Goal: Task Accomplishment & Management: Use online tool/utility

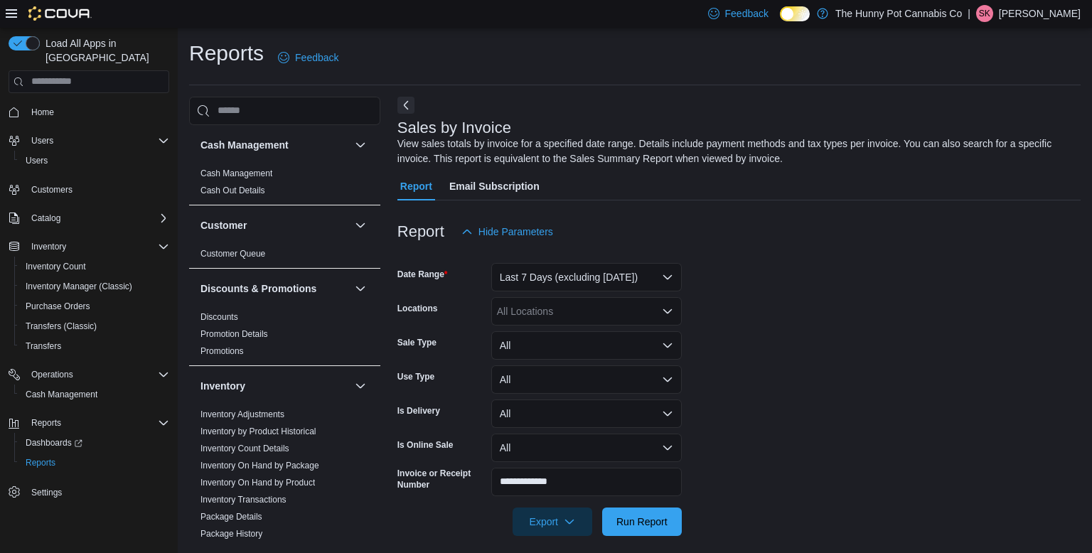
scroll to position [649, 0]
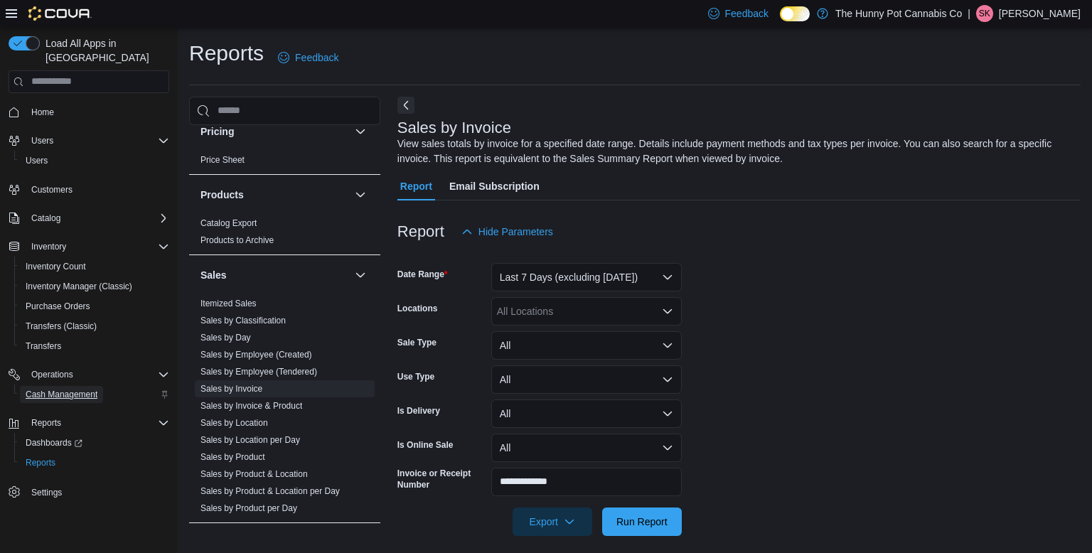
click at [68, 389] on span "Cash Management" at bounding box center [62, 394] width 72 height 11
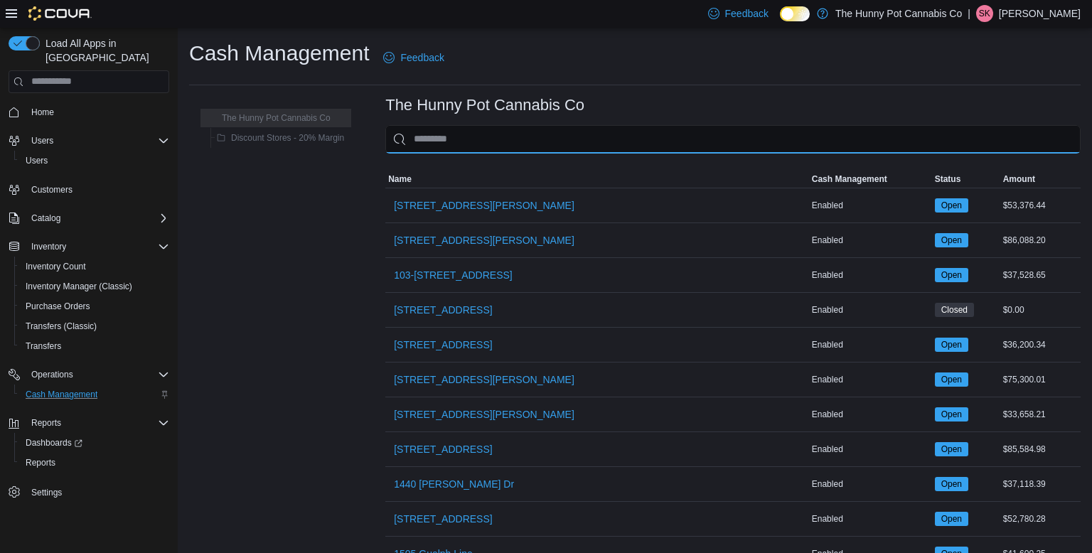
click at [440, 147] on input "This is a search bar. As you type, the results lower in the page will automatic…" at bounding box center [733, 139] width 696 height 28
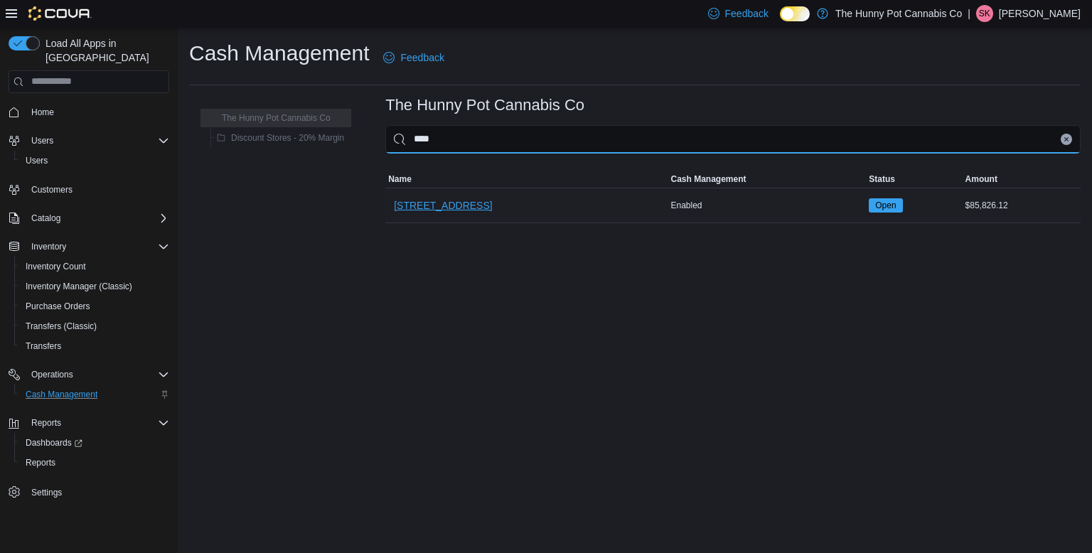
type input "****"
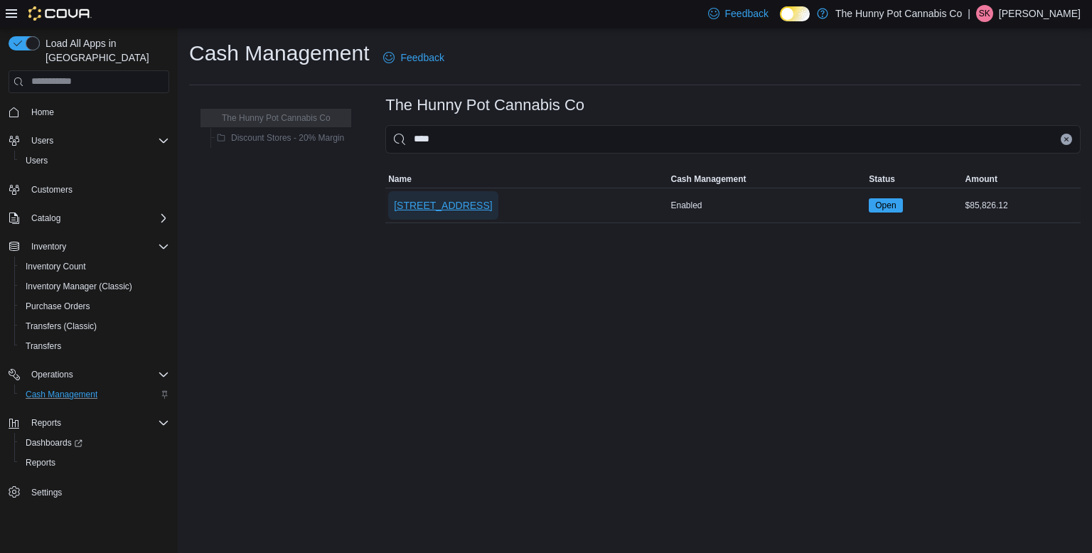
click at [428, 211] on span "[STREET_ADDRESS]" at bounding box center [443, 205] width 98 height 14
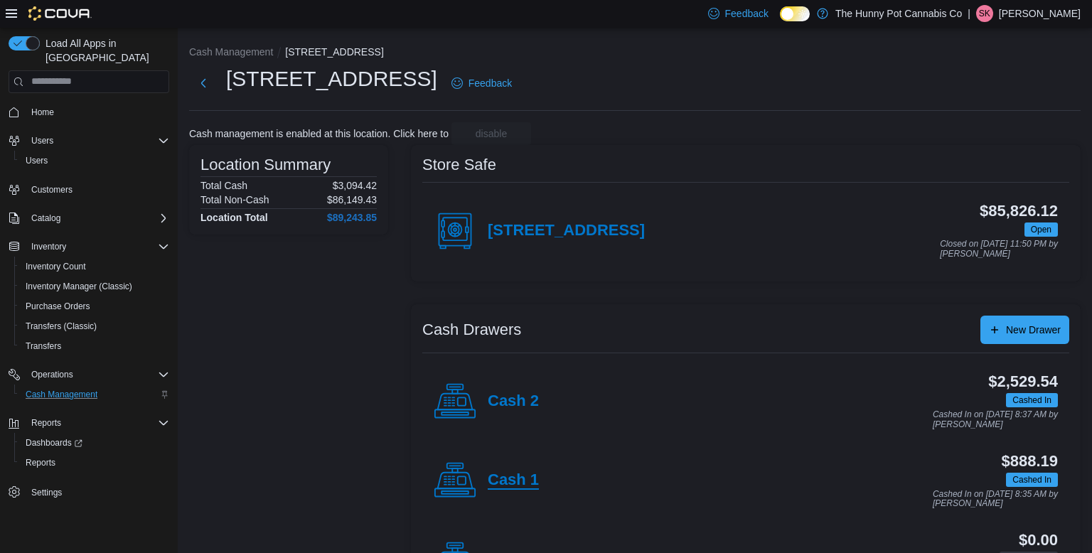
click at [513, 480] on h4 "Cash 1" at bounding box center [513, 481] width 51 height 18
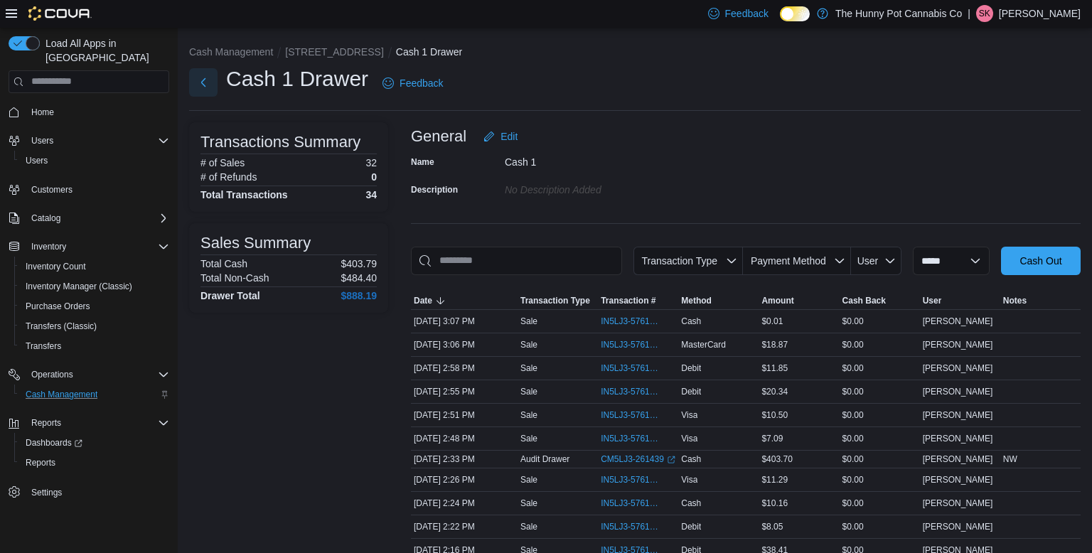
click at [212, 82] on button "Next" at bounding box center [203, 82] width 28 height 28
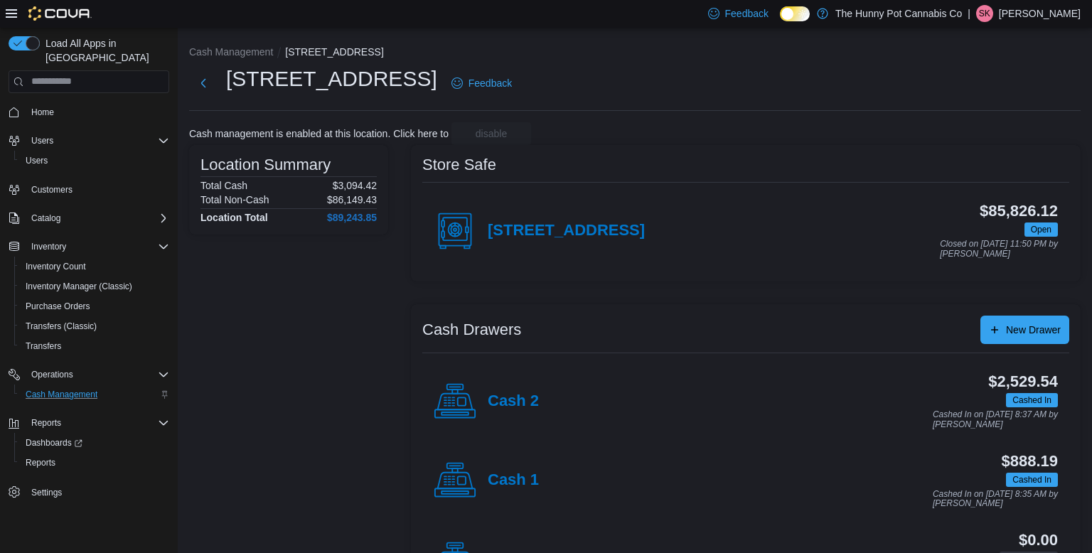
click at [479, 387] on div "Cash 2" at bounding box center [486, 401] width 105 height 43
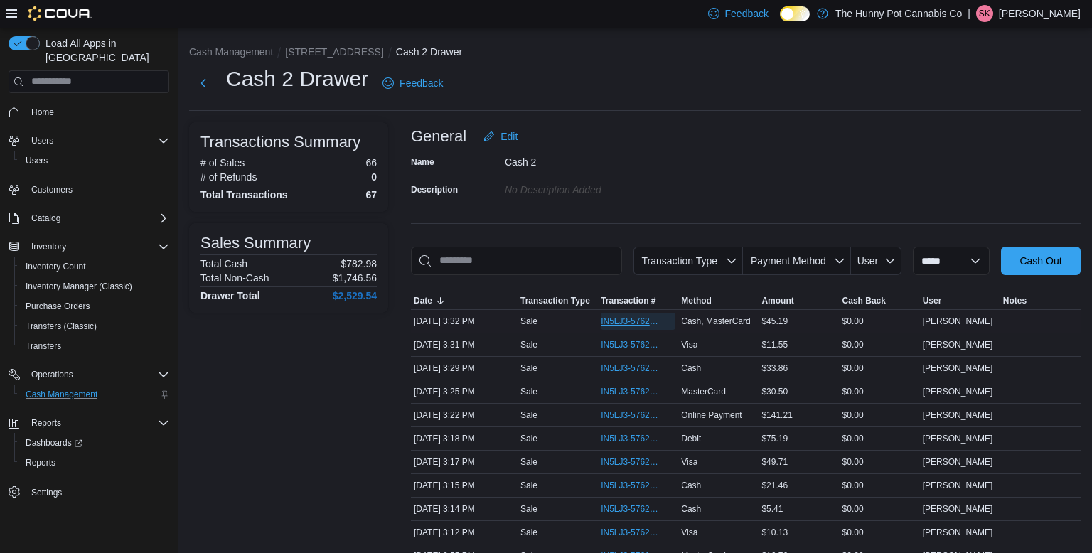
click at [604, 323] on span "IN5LJ3-5762169" at bounding box center [631, 321] width 60 height 11
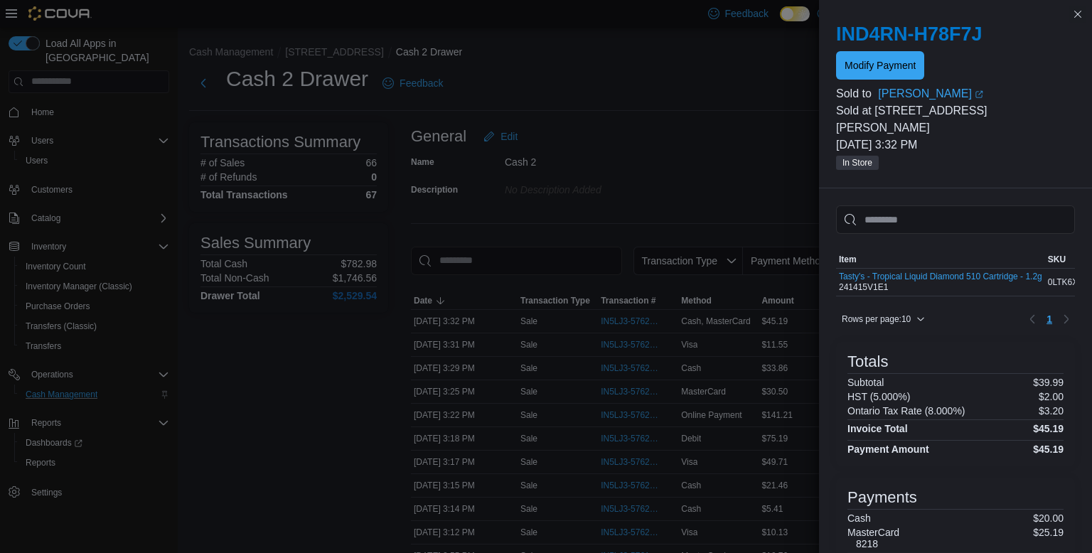
click at [927, 57] on div "Modify Payment" at bounding box center [955, 65] width 239 height 28
click at [912, 60] on span "Modify Payment" at bounding box center [880, 65] width 71 height 14
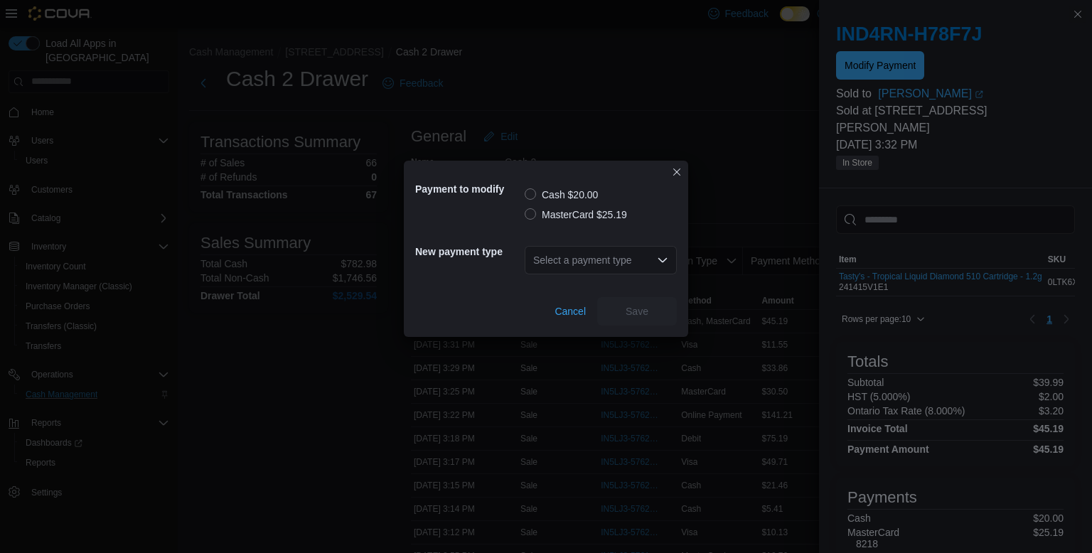
click at [527, 218] on label "MasterCard $25.19" at bounding box center [576, 214] width 102 height 17
click at [563, 264] on div "Select a payment type" at bounding box center [601, 260] width 152 height 28
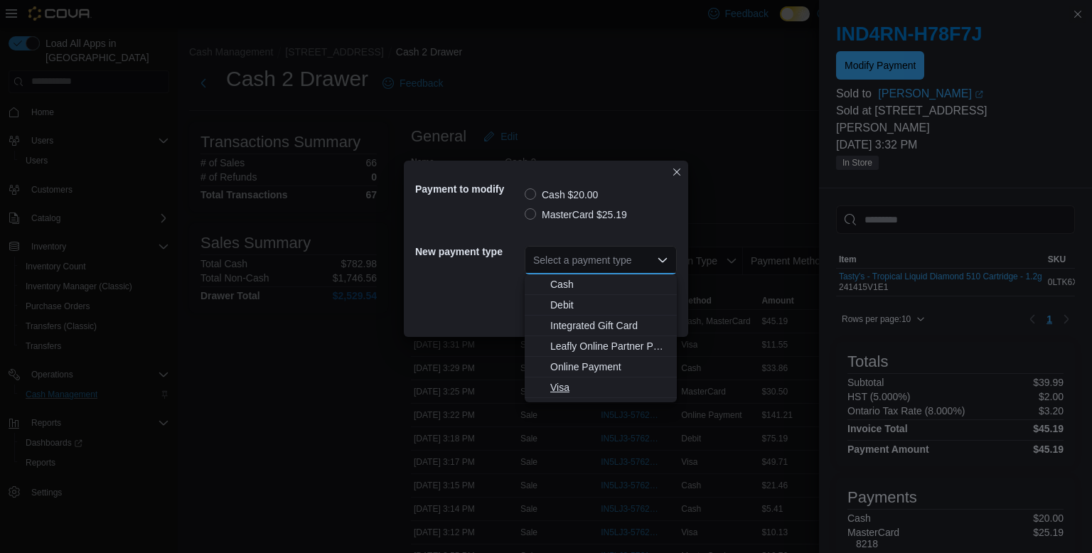
click at [564, 383] on span "Visa" at bounding box center [609, 387] width 118 height 14
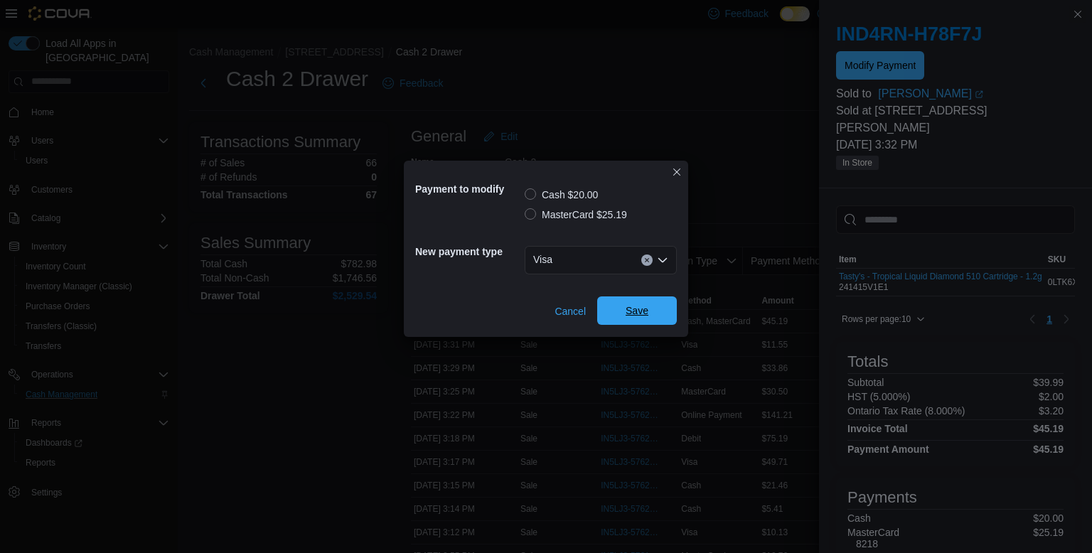
click at [671, 315] on button "Save" at bounding box center [637, 311] width 80 height 28
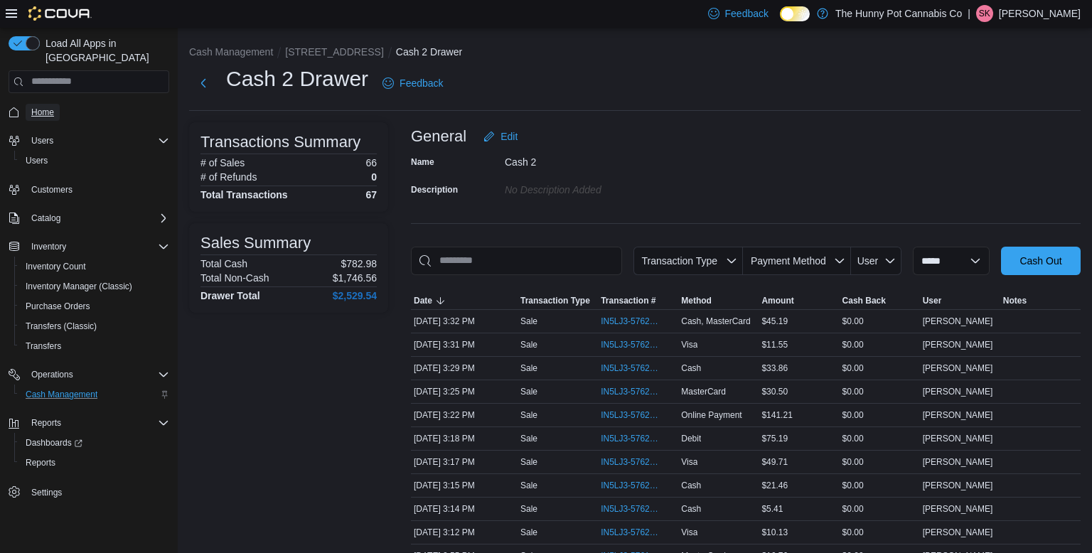
click at [44, 107] on span "Home" at bounding box center [42, 112] width 23 height 11
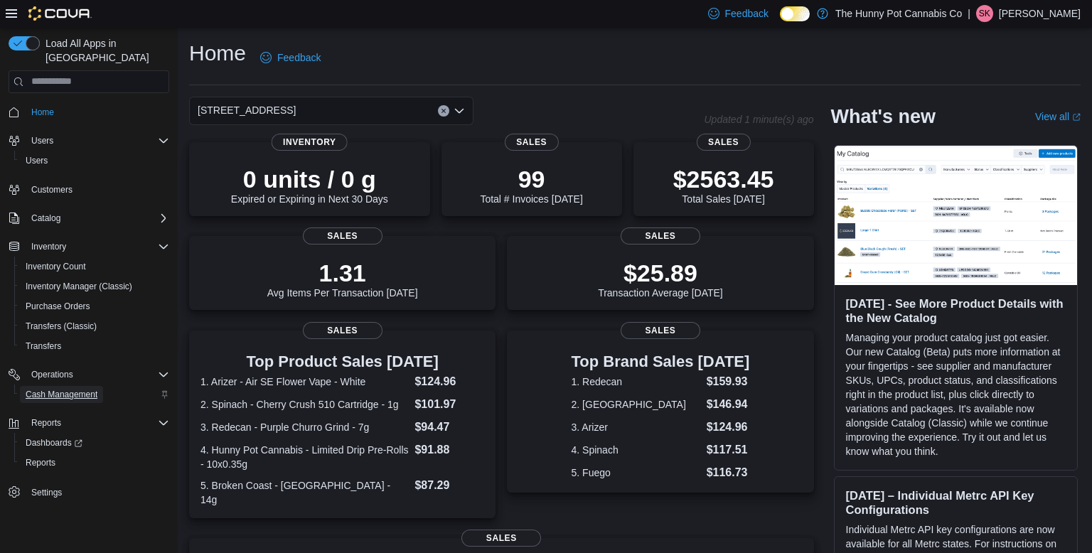
click at [75, 389] on span "Cash Management" at bounding box center [62, 394] width 72 height 11
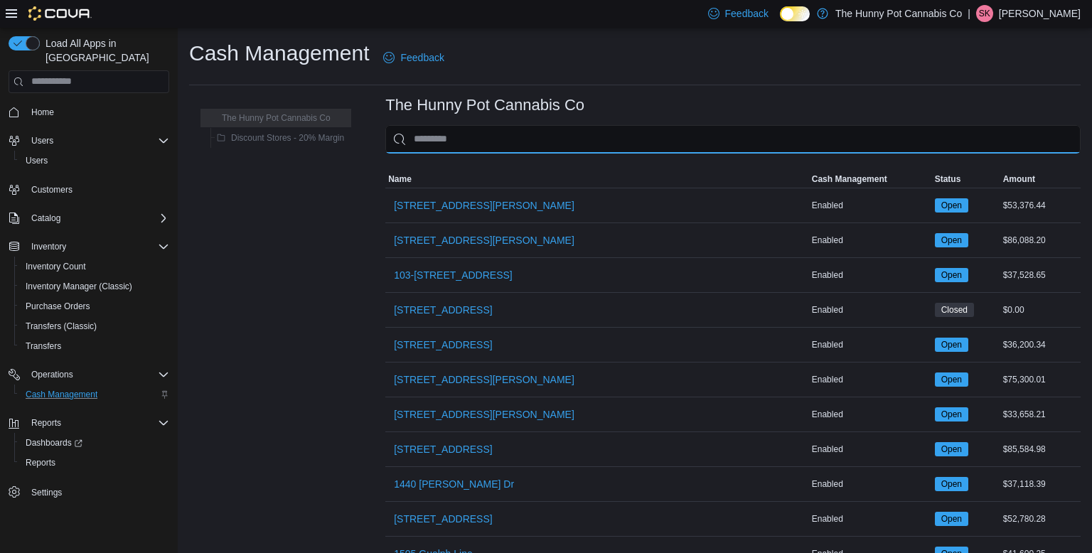
click at [712, 149] on input "This is a search bar. As you type, the results lower in the page will automatic…" at bounding box center [733, 139] width 696 height 28
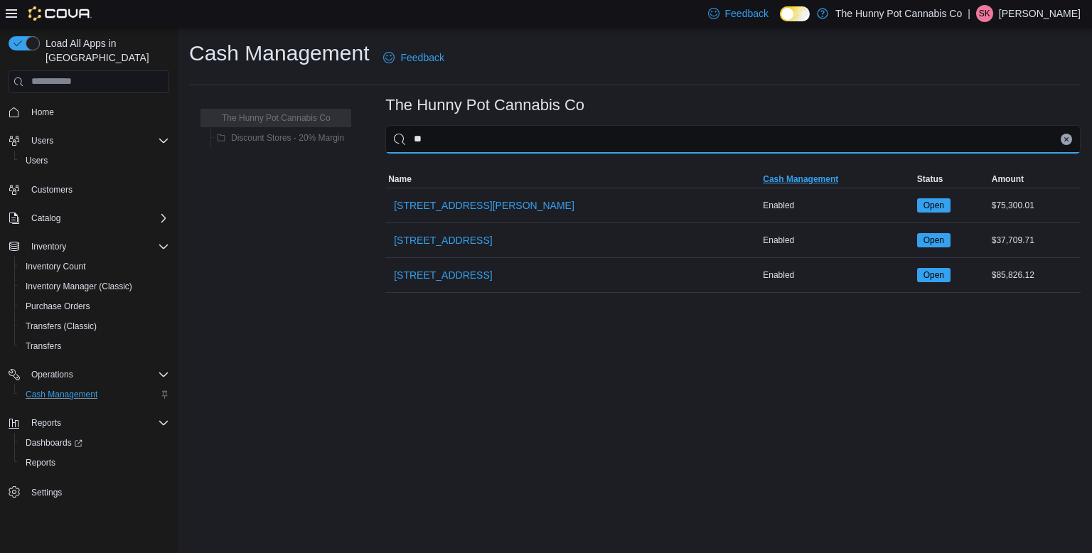
type input "***"
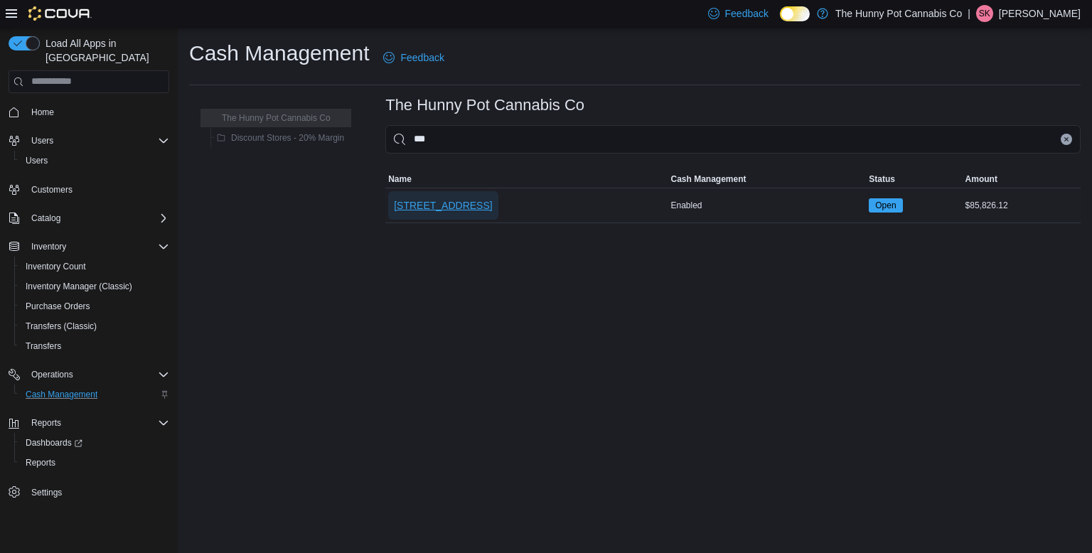
click at [436, 196] on span "[STREET_ADDRESS]" at bounding box center [443, 205] width 98 height 28
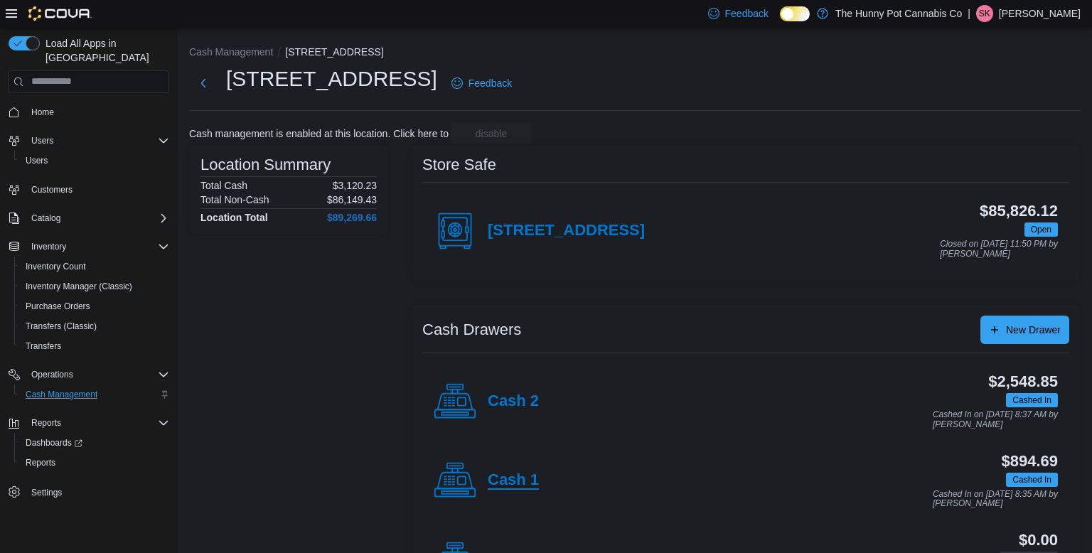
click at [491, 487] on h4 "Cash 1" at bounding box center [513, 481] width 51 height 18
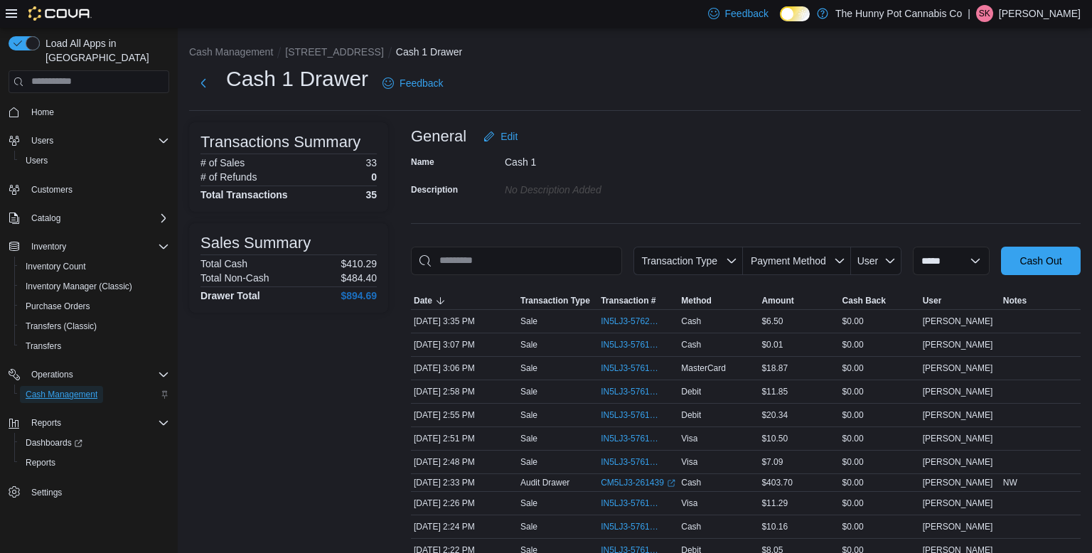
click at [80, 389] on span "Cash Management" at bounding box center [62, 394] width 72 height 11
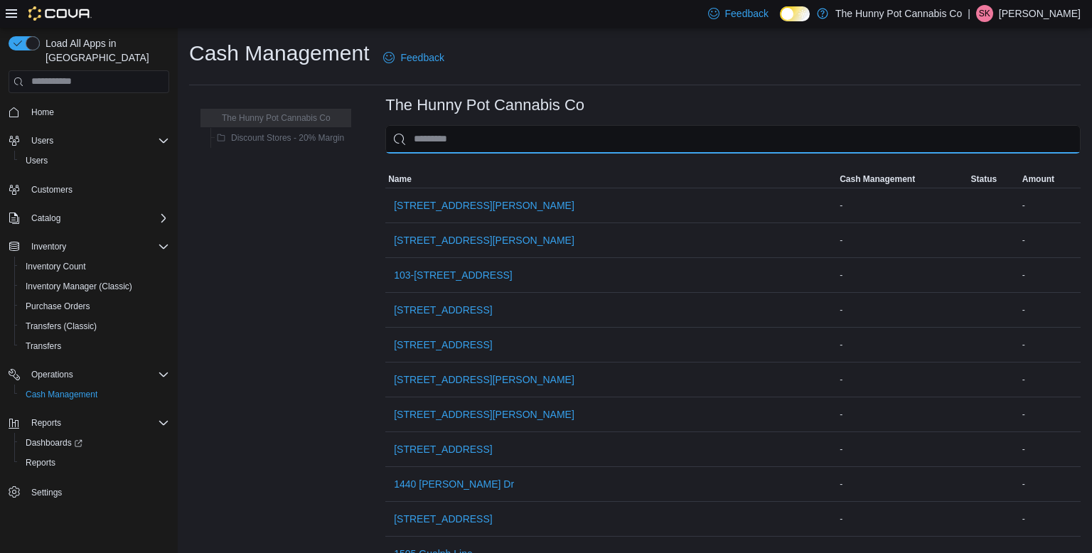
click at [538, 141] on input "This is a search bar. As you type, the results lower in the page will automatic…" at bounding box center [733, 139] width 696 height 28
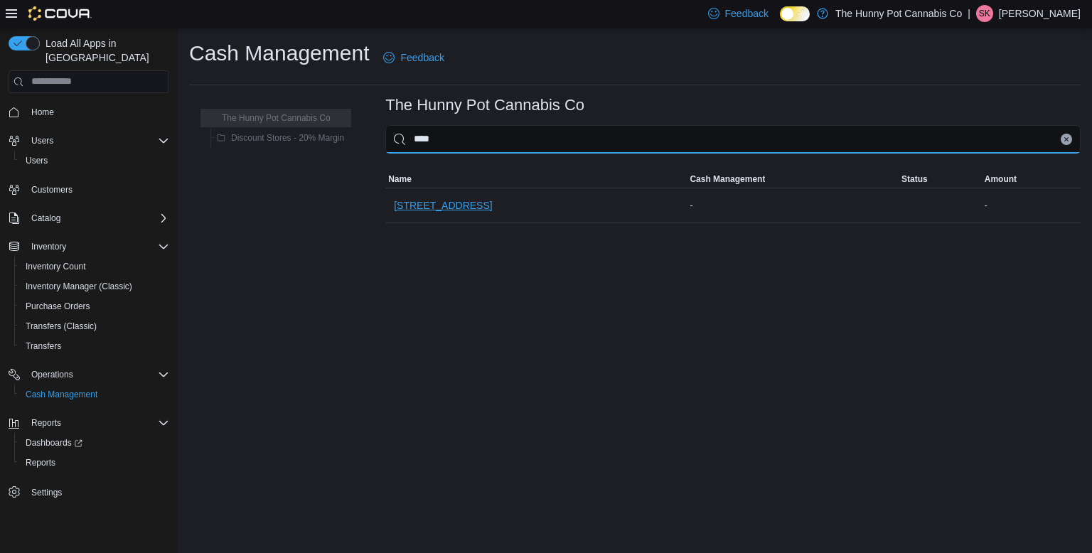
type input "****"
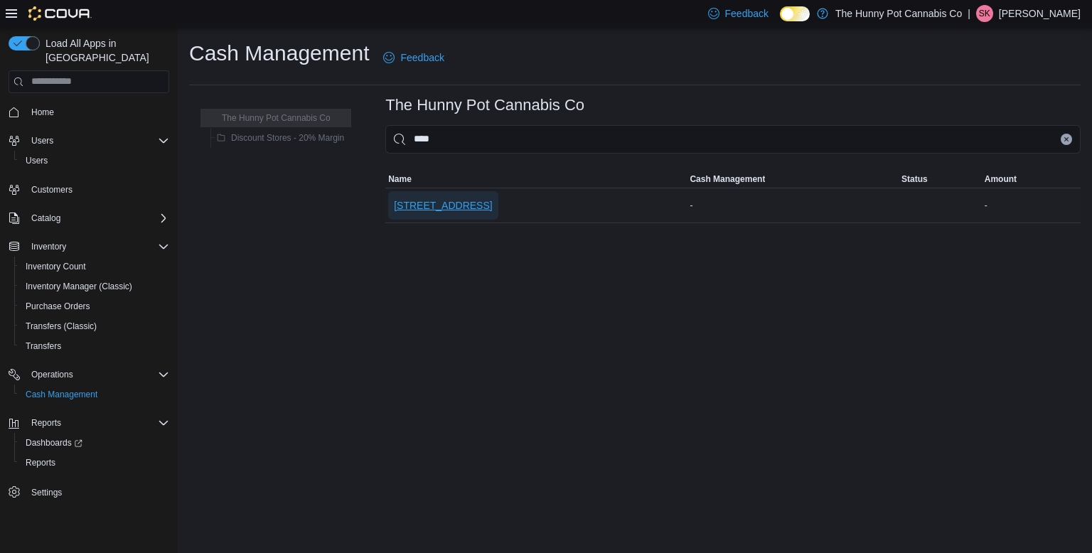
click at [456, 206] on span "[STREET_ADDRESS]" at bounding box center [443, 205] width 98 height 14
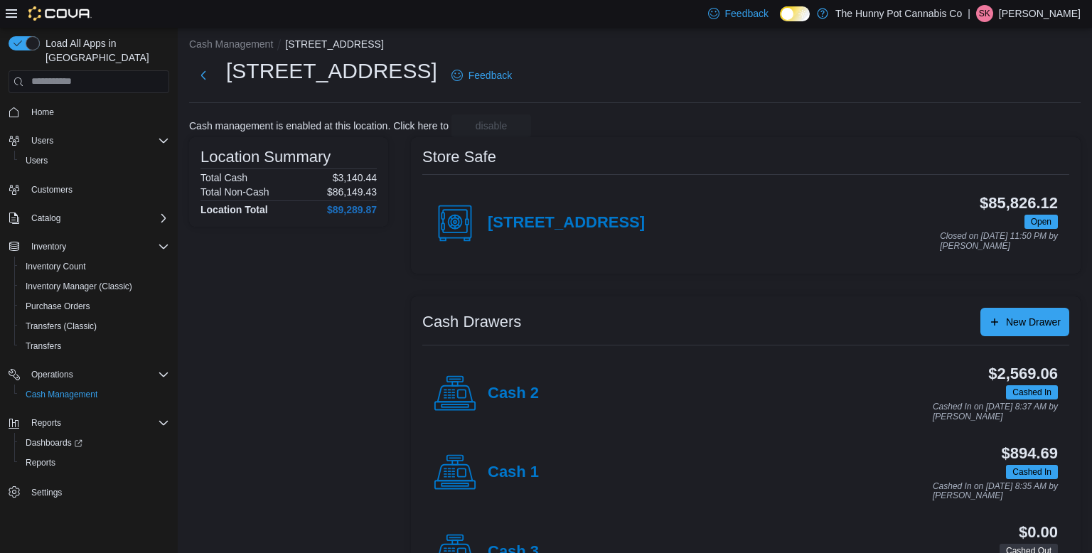
scroll to position [68, 0]
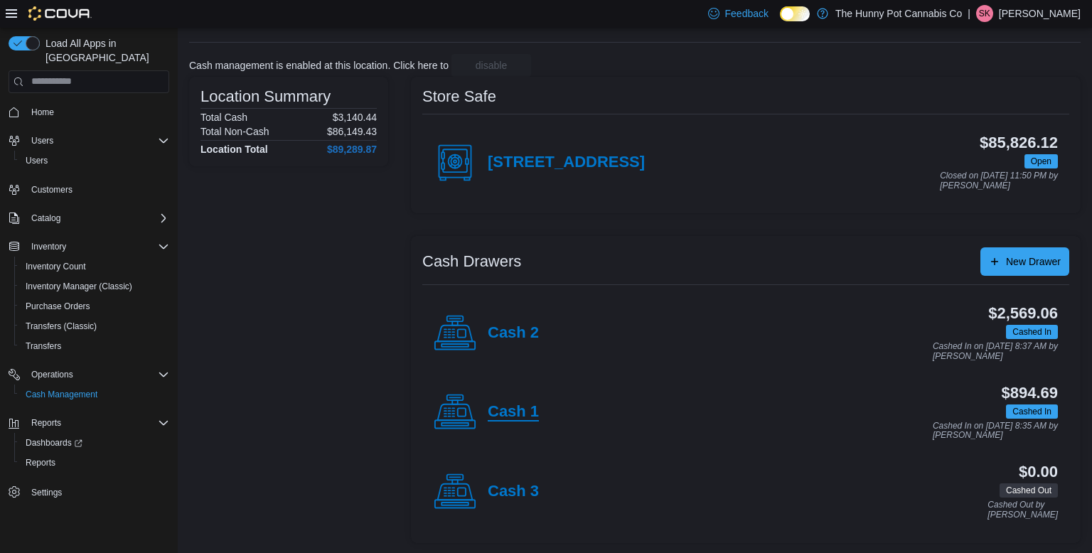
click at [509, 410] on h4 "Cash 1" at bounding box center [513, 412] width 51 height 18
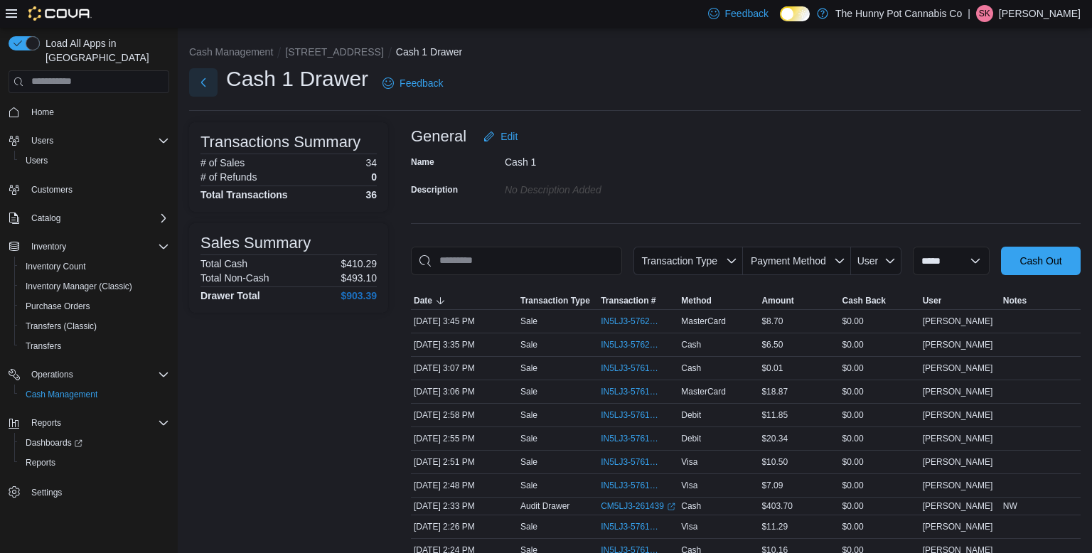
click at [215, 85] on button "Next" at bounding box center [203, 82] width 28 height 28
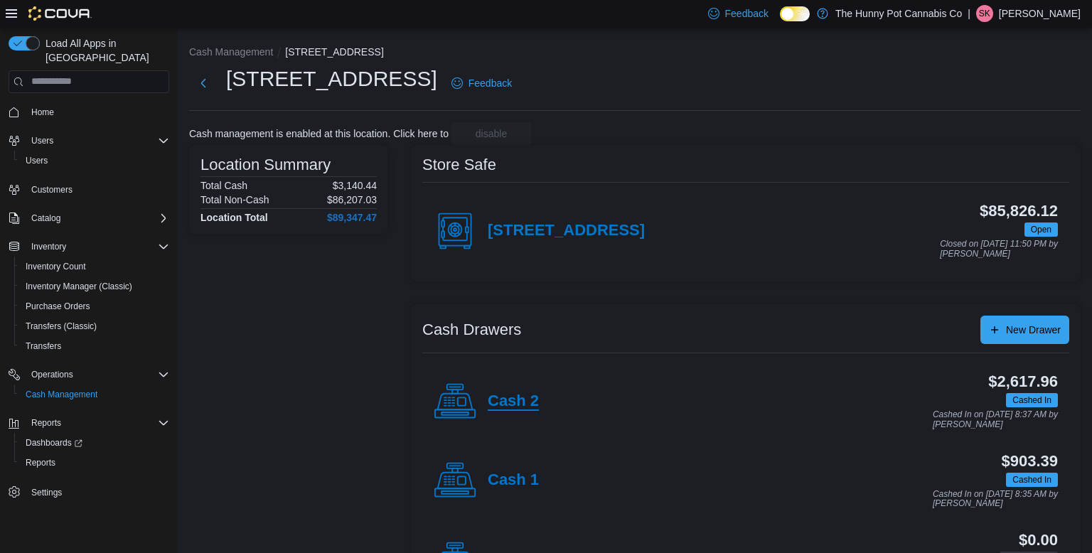
click at [503, 398] on h4 "Cash 2" at bounding box center [513, 402] width 51 height 18
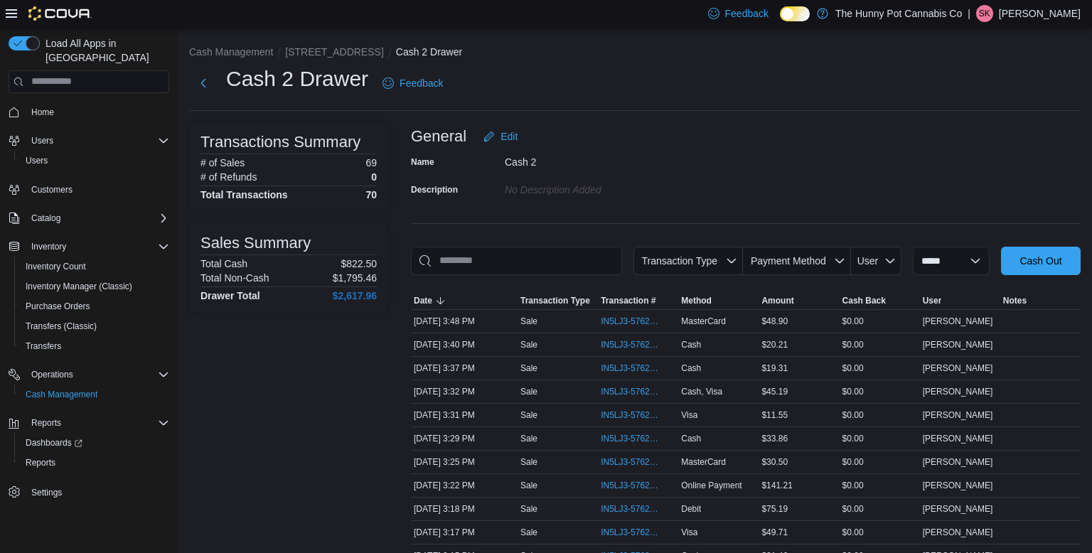
click at [609, 497] on td "Transaction # IN5LJ3-5762070" at bounding box center [638, 508] width 80 height 23
click at [612, 506] on span "IN5LJ3-5762070" at bounding box center [631, 509] width 60 height 11
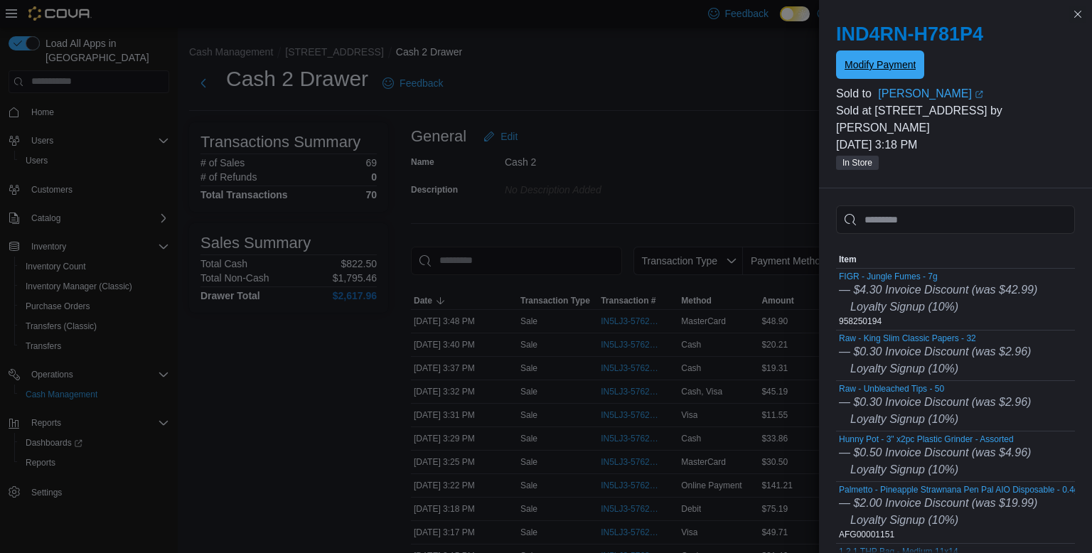
click at [896, 53] on span "Modify Payment" at bounding box center [880, 64] width 71 height 28
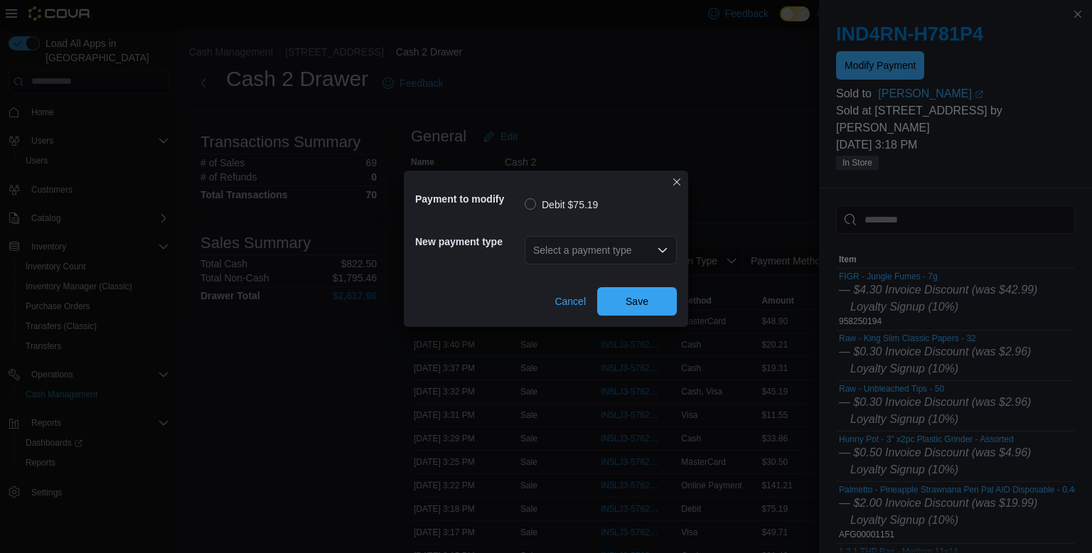
click at [624, 261] on div "Select a payment type" at bounding box center [601, 250] width 152 height 28
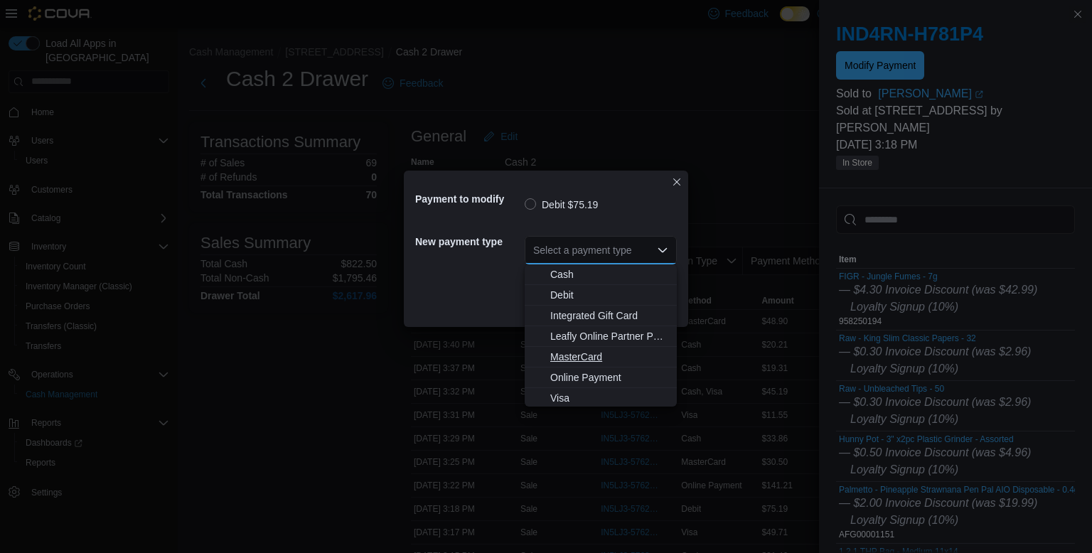
click at [594, 350] on span "MasterCard" at bounding box center [609, 357] width 118 height 14
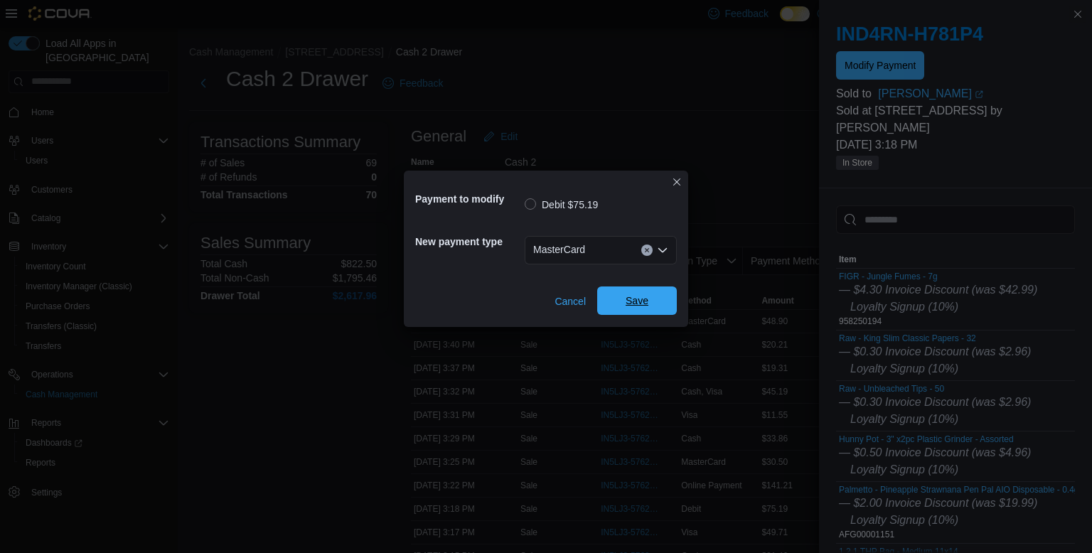
click at [641, 300] on span "Save" at bounding box center [637, 301] width 23 height 14
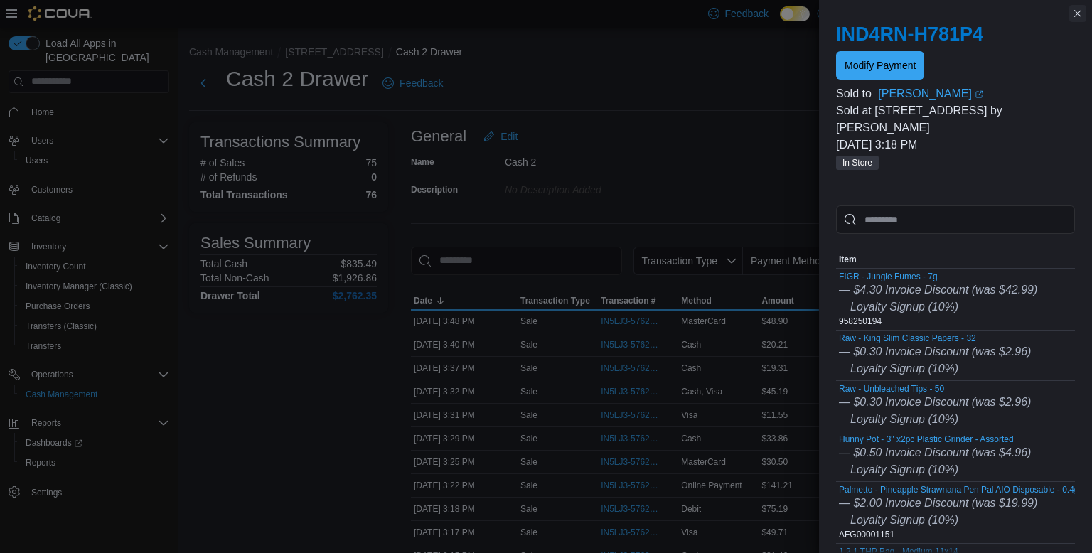
click at [1073, 12] on button "Close this dialog" at bounding box center [1078, 13] width 17 height 17
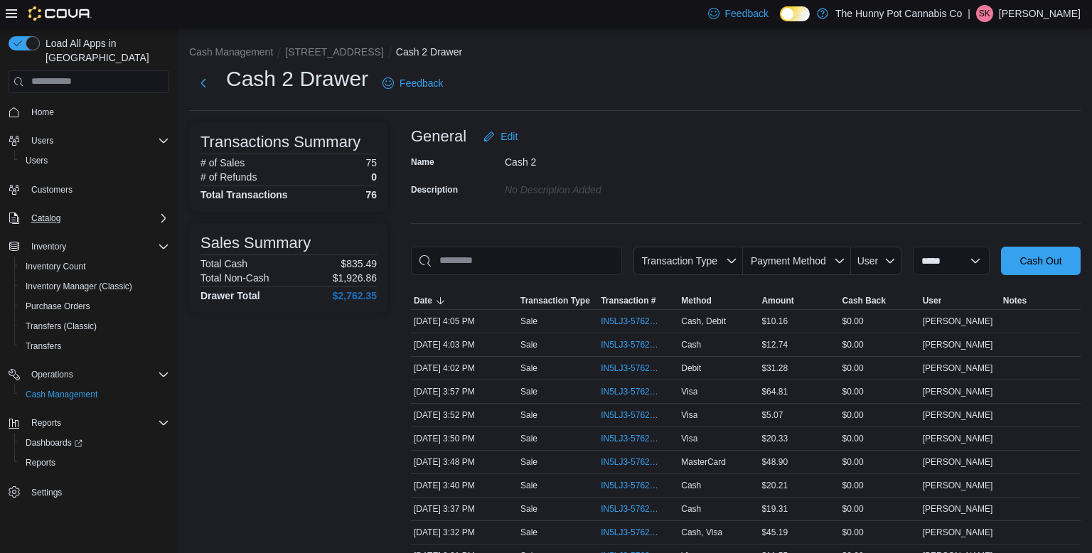
click at [80, 210] on div "Catalog" at bounding box center [98, 218] width 144 height 17
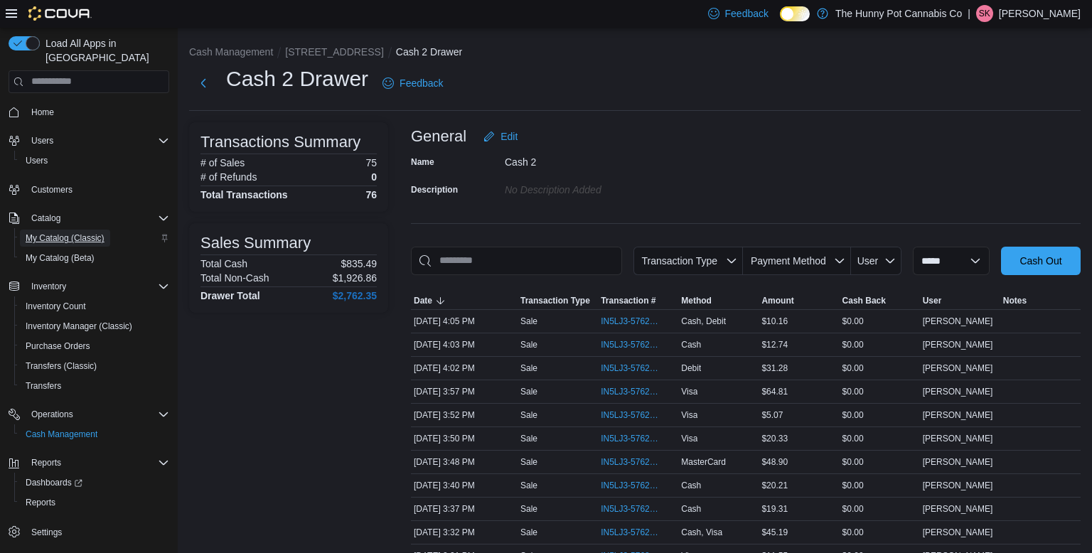
click at [73, 230] on span "My Catalog (Classic)" at bounding box center [65, 238] width 79 height 17
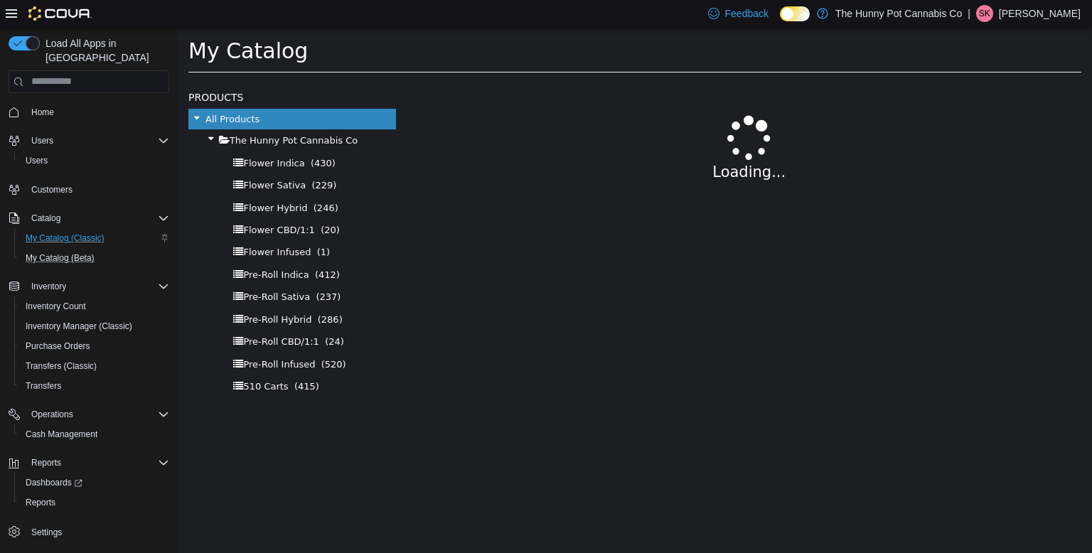
select select "**********"
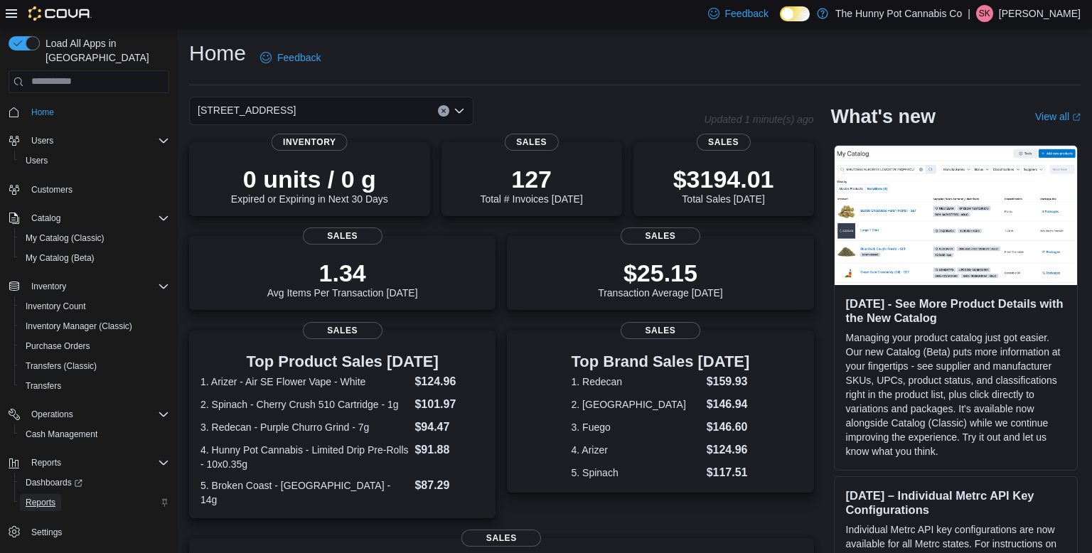
click at [53, 494] on span "Reports" at bounding box center [41, 502] width 30 height 17
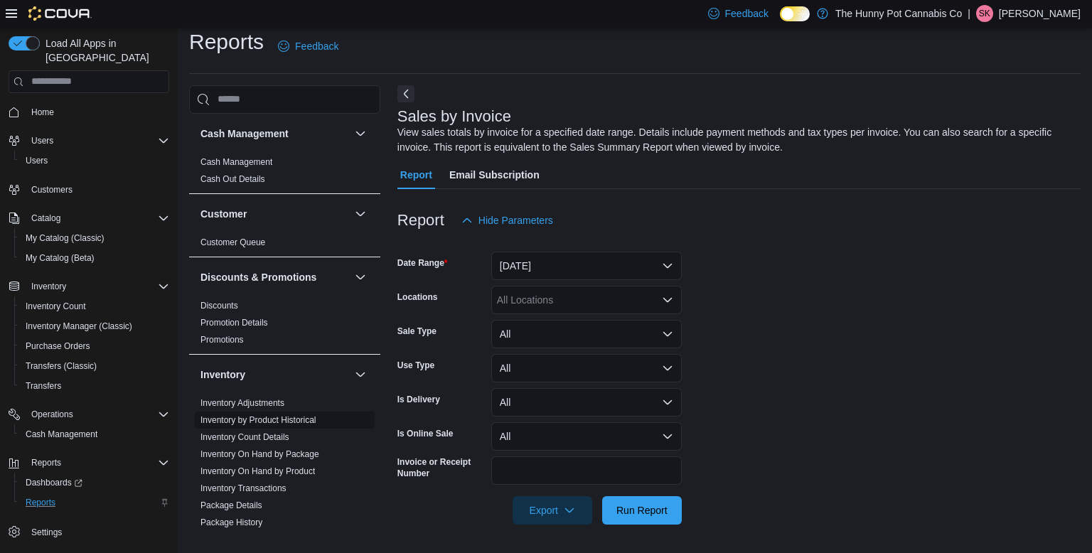
click at [299, 472] on link "Inventory On Hand by Product" at bounding box center [258, 472] width 115 height 10
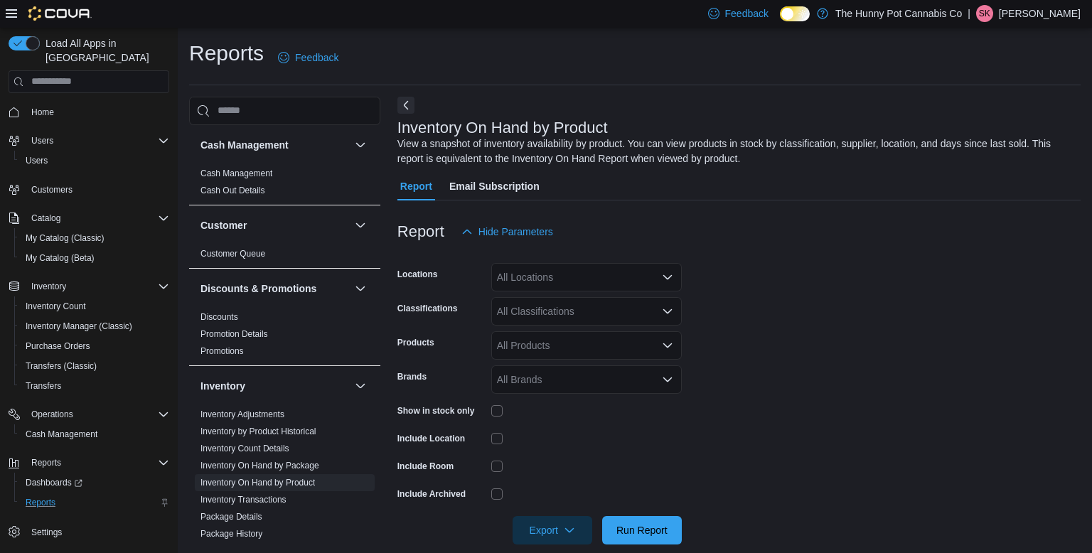
scroll to position [20, 0]
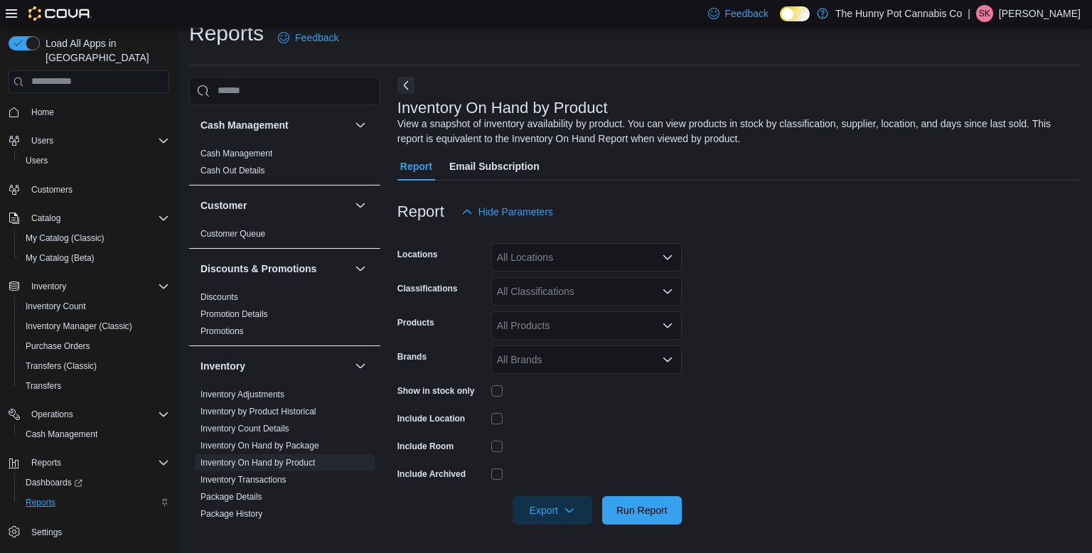
click at [563, 260] on div "All Locations" at bounding box center [586, 257] width 191 height 28
type input "****"
click at [567, 279] on span "[STREET_ADDRESS]" at bounding box center [571, 282] width 98 height 14
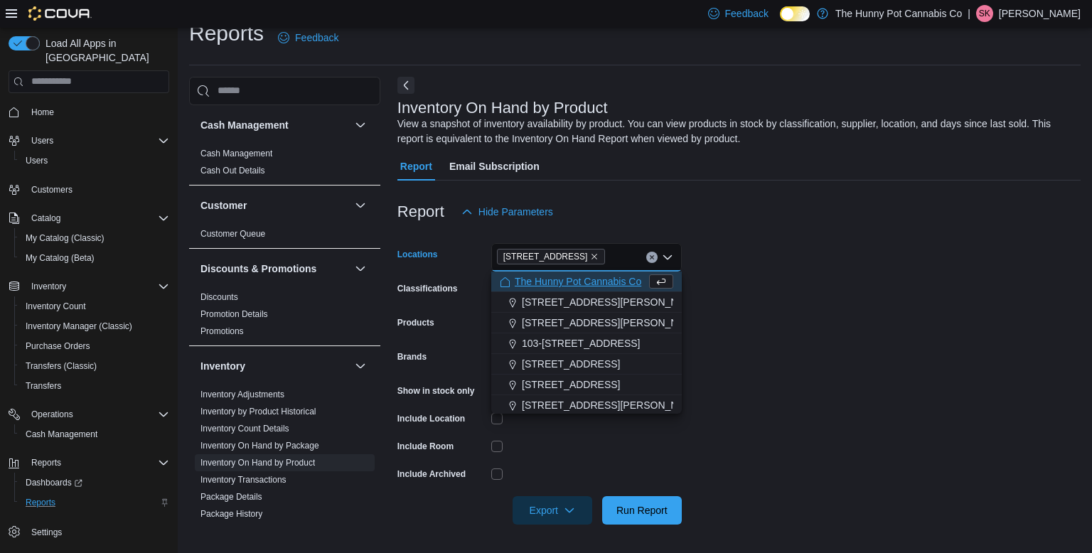
click at [850, 267] on form "Locations 2173 Yonge St Combo box. Selected. 2173 Yonge St. Press Backspace to …" at bounding box center [739, 375] width 683 height 299
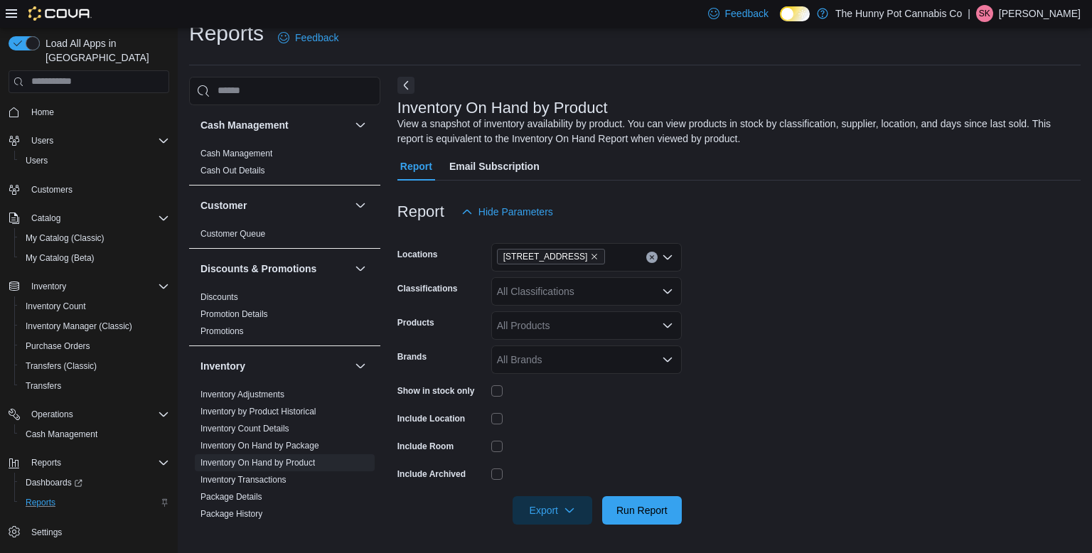
click at [506, 390] on div at bounding box center [586, 390] width 191 height 11
click at [630, 505] on span "Run Report" at bounding box center [642, 510] width 51 height 14
click at [570, 295] on div "All Classifications" at bounding box center [586, 291] width 191 height 28
click at [582, 290] on div "All Classifications" at bounding box center [586, 291] width 191 height 28
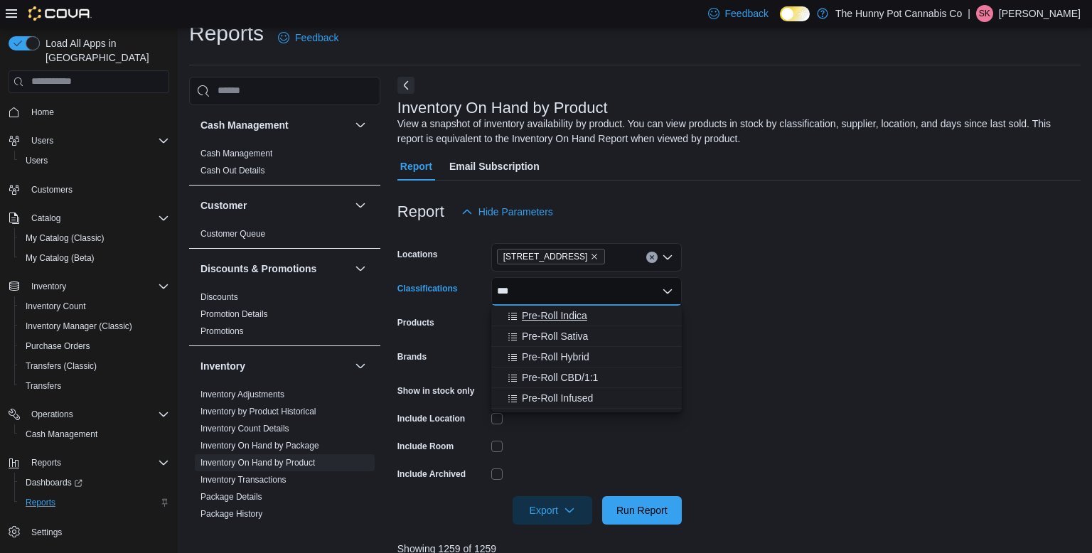
type input "***"
click at [582, 313] on span "Pre-Roll Indica" at bounding box center [554, 316] width 65 height 14
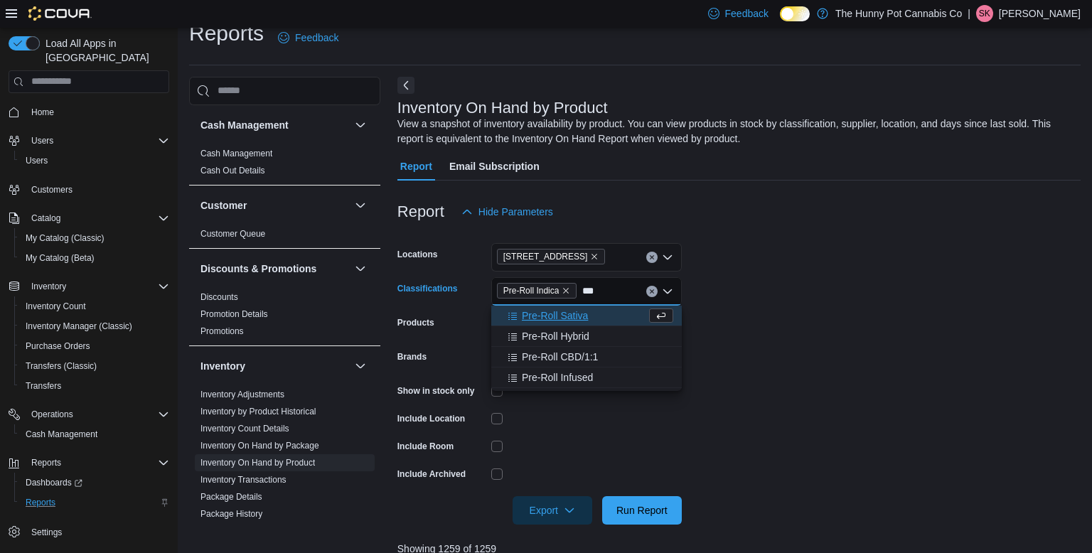
type input "***"
click at [582, 313] on span "Pre-Roll Sativa" at bounding box center [555, 316] width 66 height 14
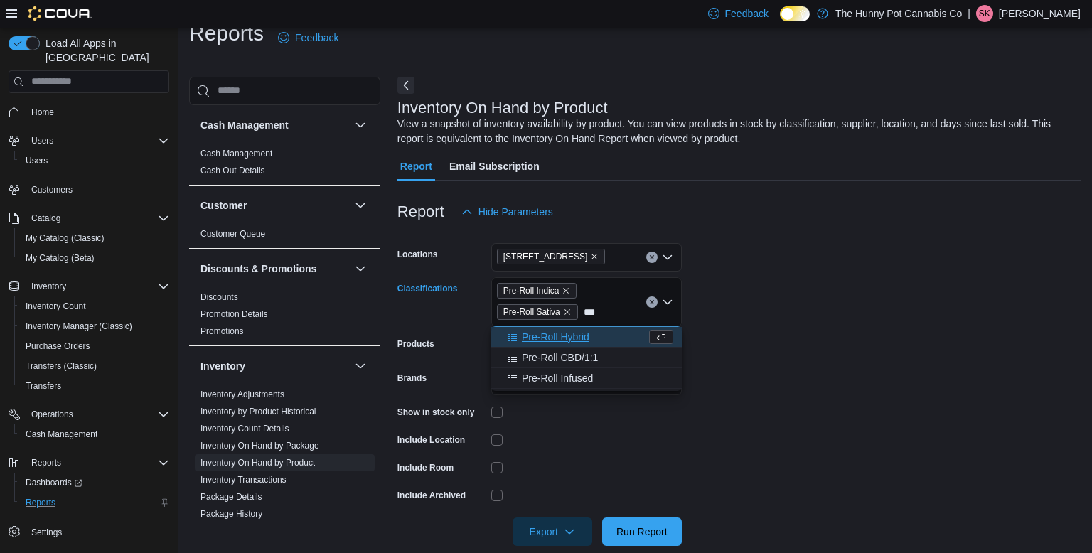
type input "***"
click at [582, 313] on div "Pre-Roll Indica Pre-Roll Sativa *** Combo box. Selected. pre. Selected. Pre-Rol…" at bounding box center [586, 302] width 191 height 50
click at [570, 336] on span "Pre-Roll Hybrid" at bounding box center [556, 337] width 68 height 14
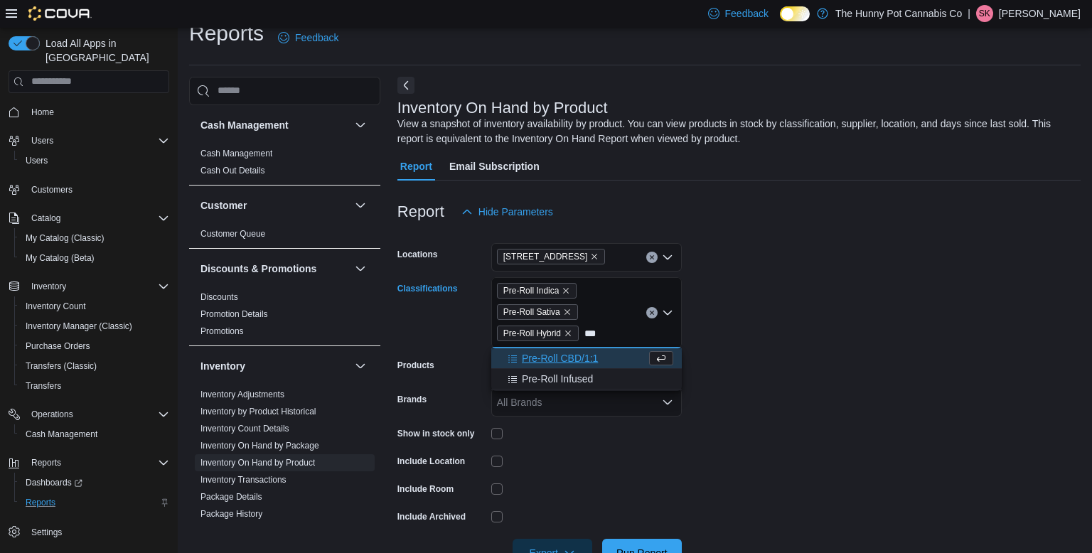
type input "***"
click at [575, 361] on span "Pre-Roll CBD/1:1" at bounding box center [560, 358] width 76 height 14
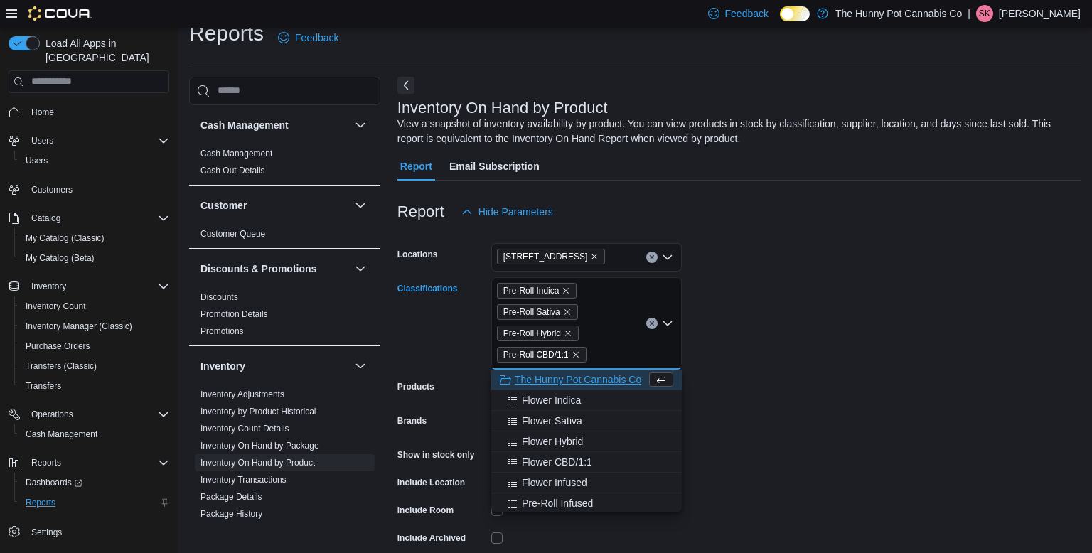
click at [743, 334] on form "Locations 2173 Yonge St Classifications Pre-Roll Indica Pre-Roll Sativa Pre-Rol…" at bounding box center [739, 407] width 683 height 363
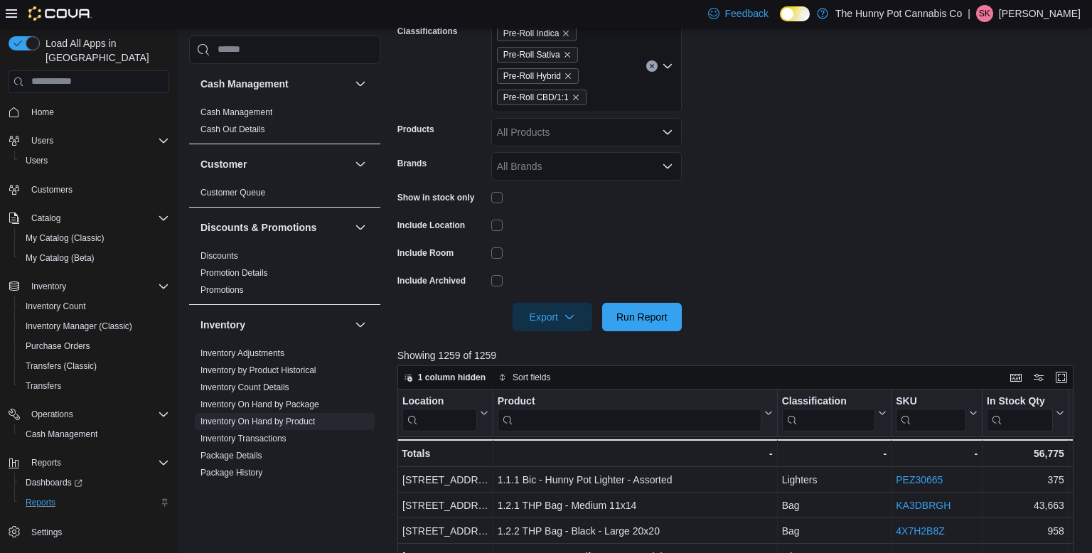
scroll to position [301, 0]
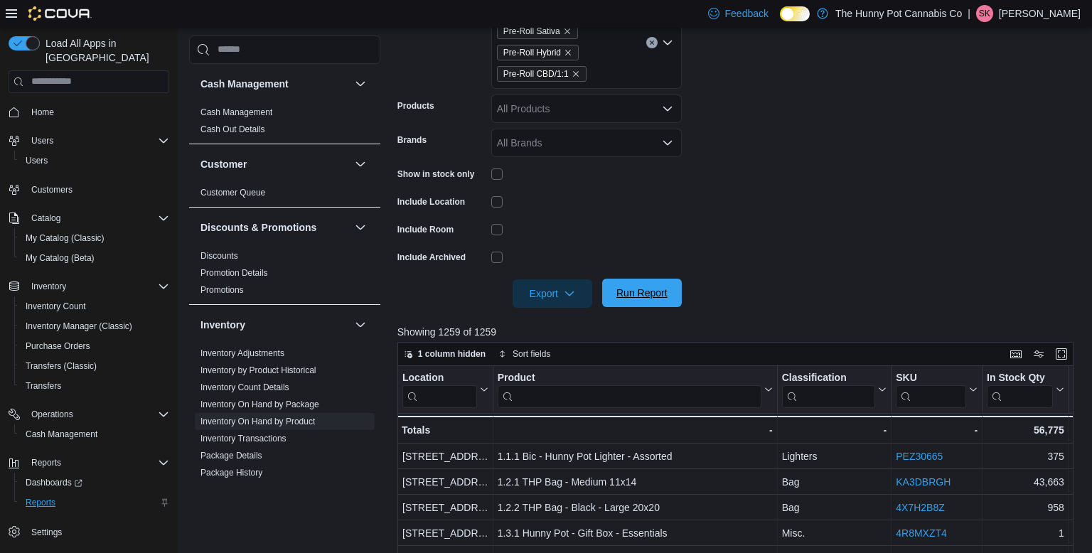
click at [626, 302] on span "Run Report" at bounding box center [642, 293] width 63 height 28
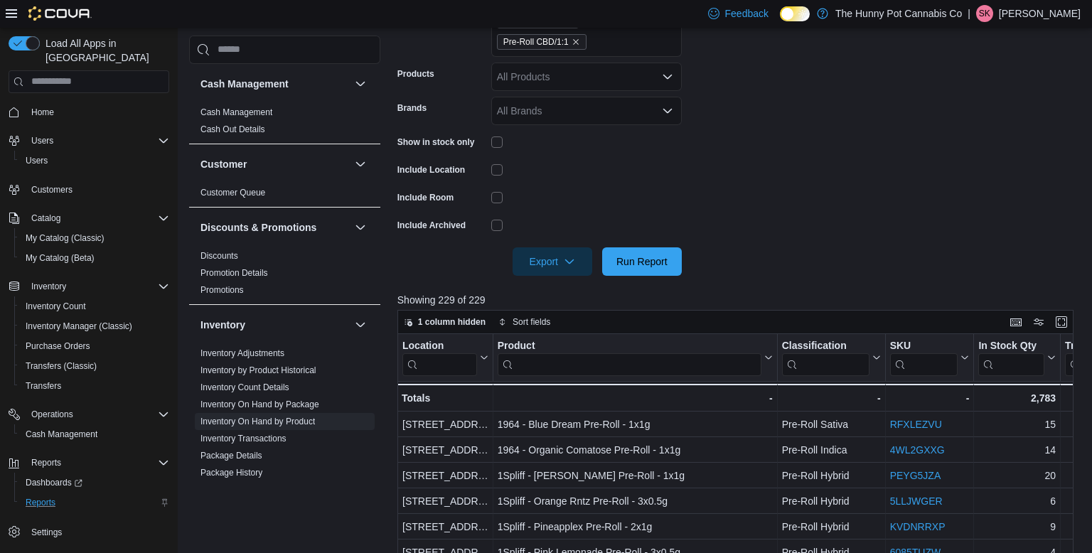
scroll to position [334, 0]
click at [572, 252] on span "Export" at bounding box center [552, 259] width 63 height 28
click at [548, 288] on span "Export to Excel" at bounding box center [555, 288] width 64 height 11
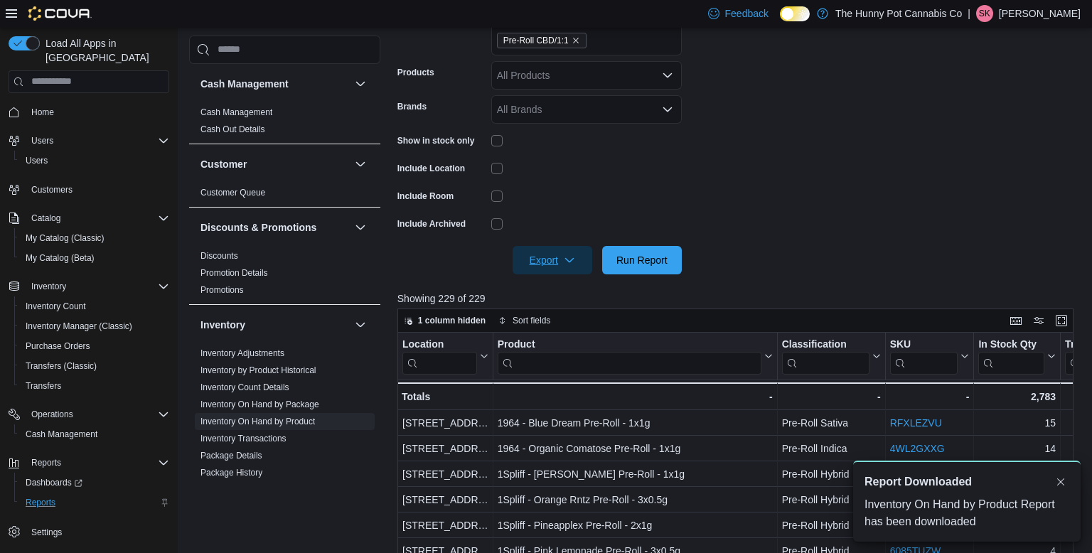
scroll to position [0, 0]
